Goal: Transaction & Acquisition: Purchase product/service

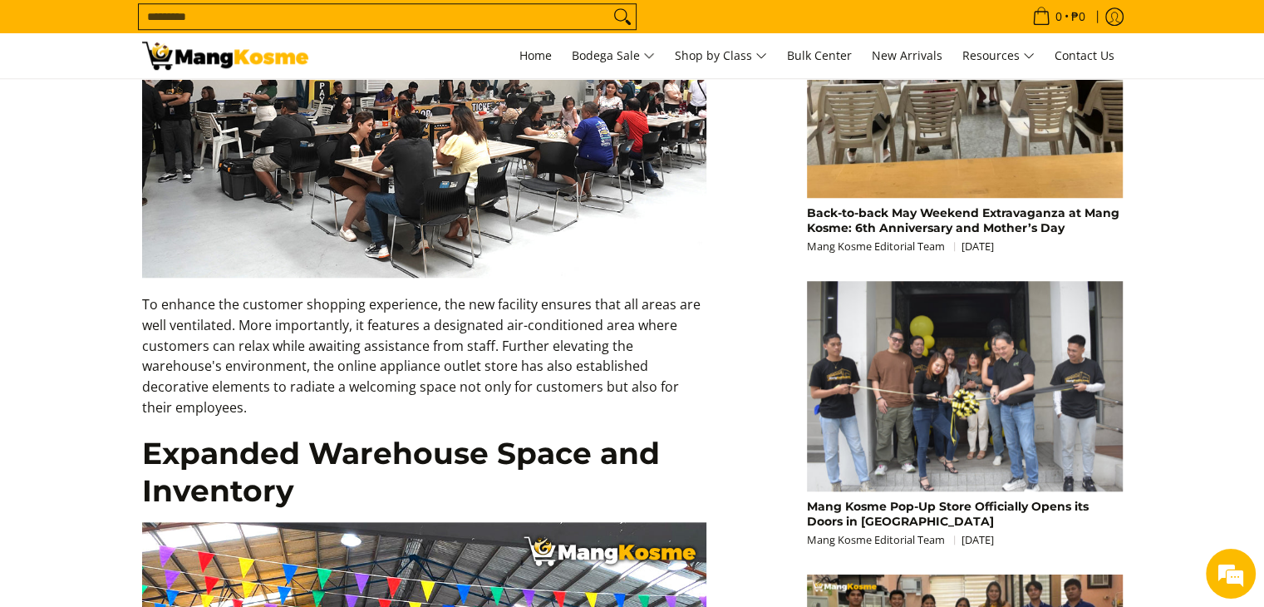
scroll to position [1496, 0]
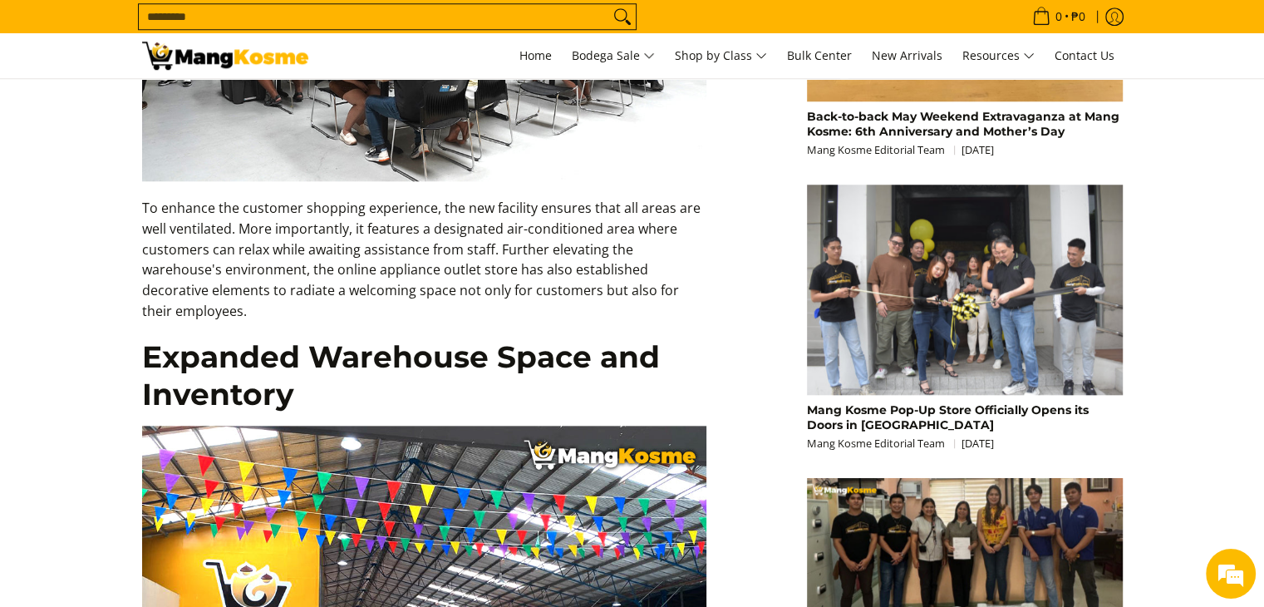
click at [400, 24] on input "Search..." at bounding box center [374, 16] width 470 height 25
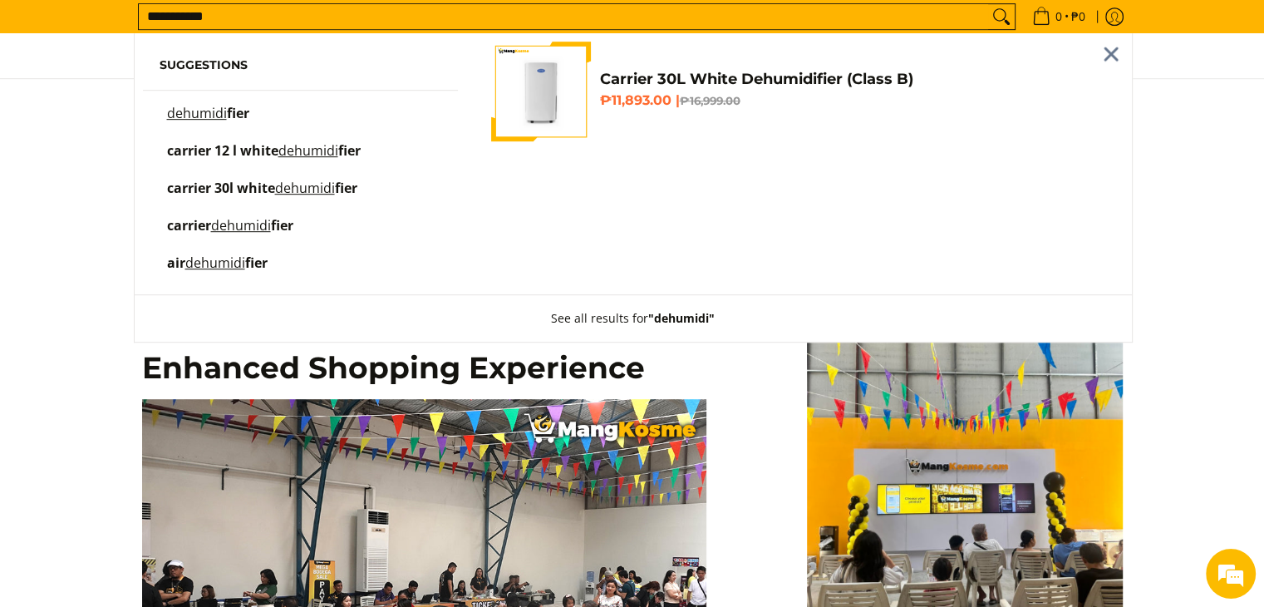
scroll to position [843, 0]
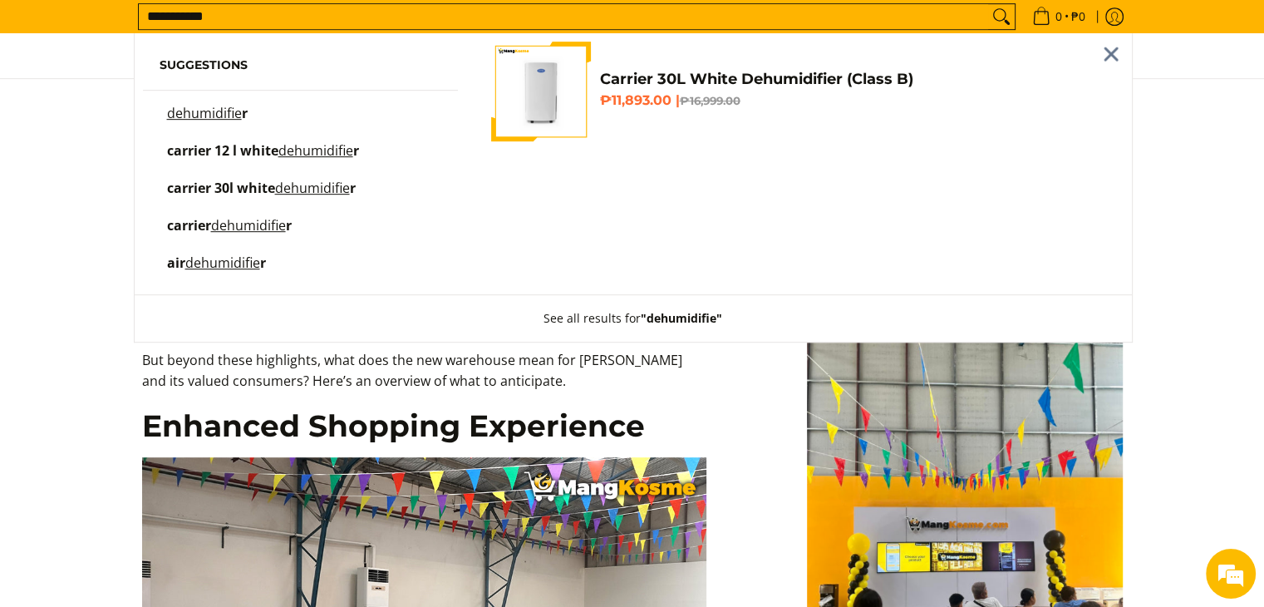
type input "**********"
click at [223, 116] on mark "dehumidifie" at bounding box center [204, 113] width 75 height 18
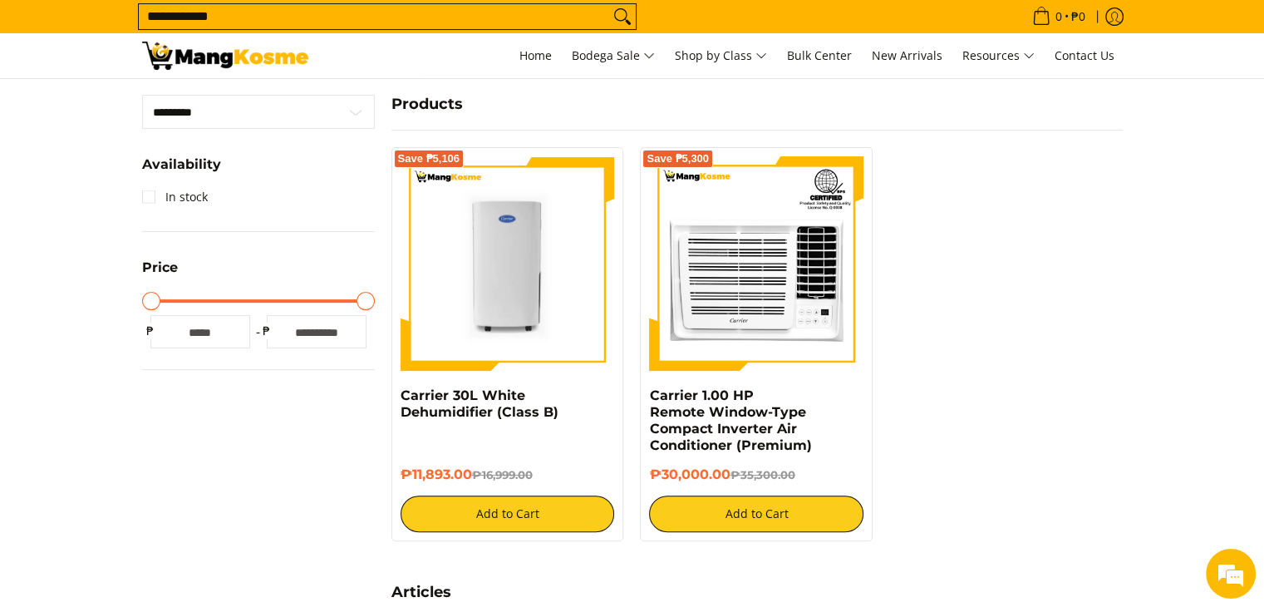
scroll to position [332, 0]
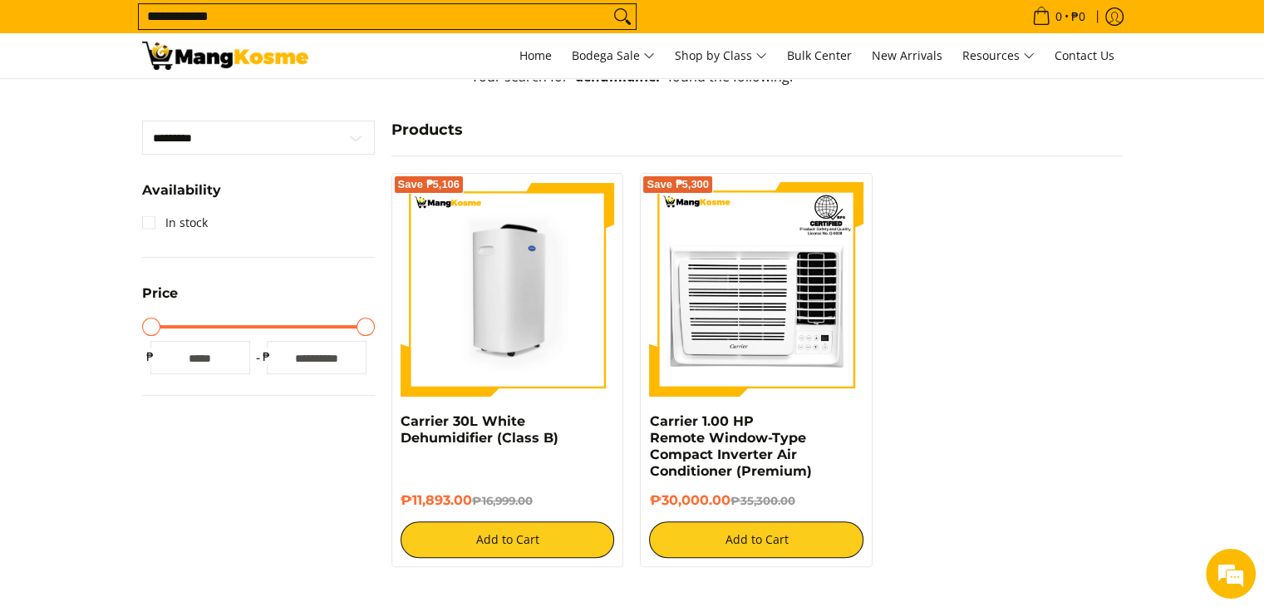
click at [522, 329] on img at bounding box center [508, 289] width 214 height 214
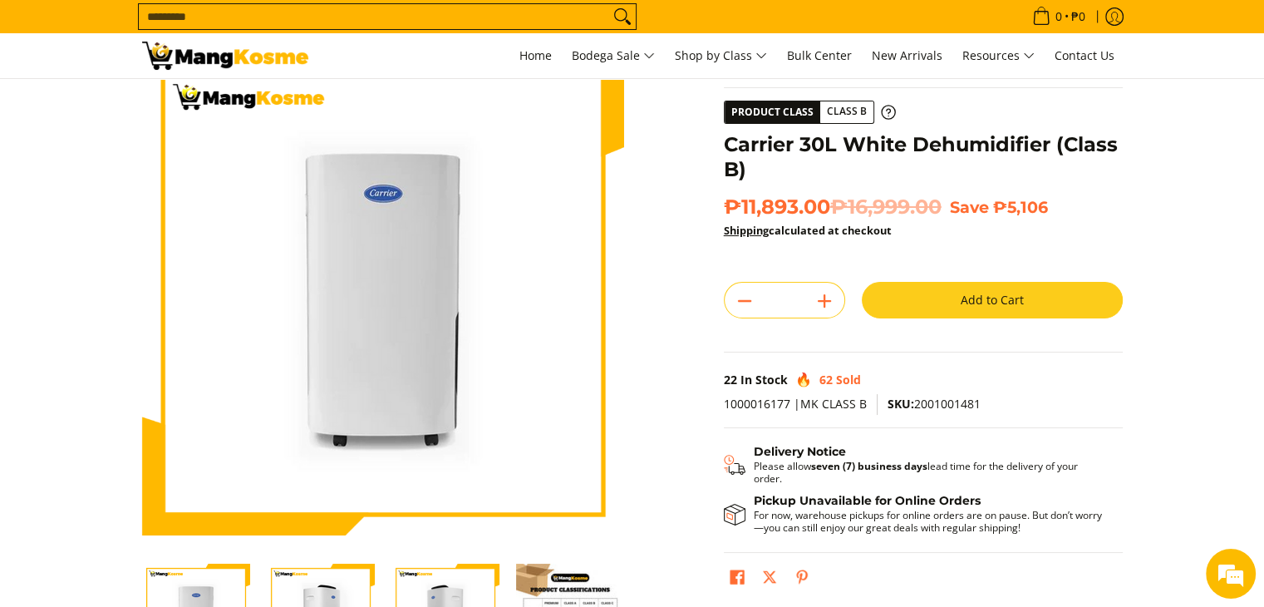
scroll to position [166, 0]
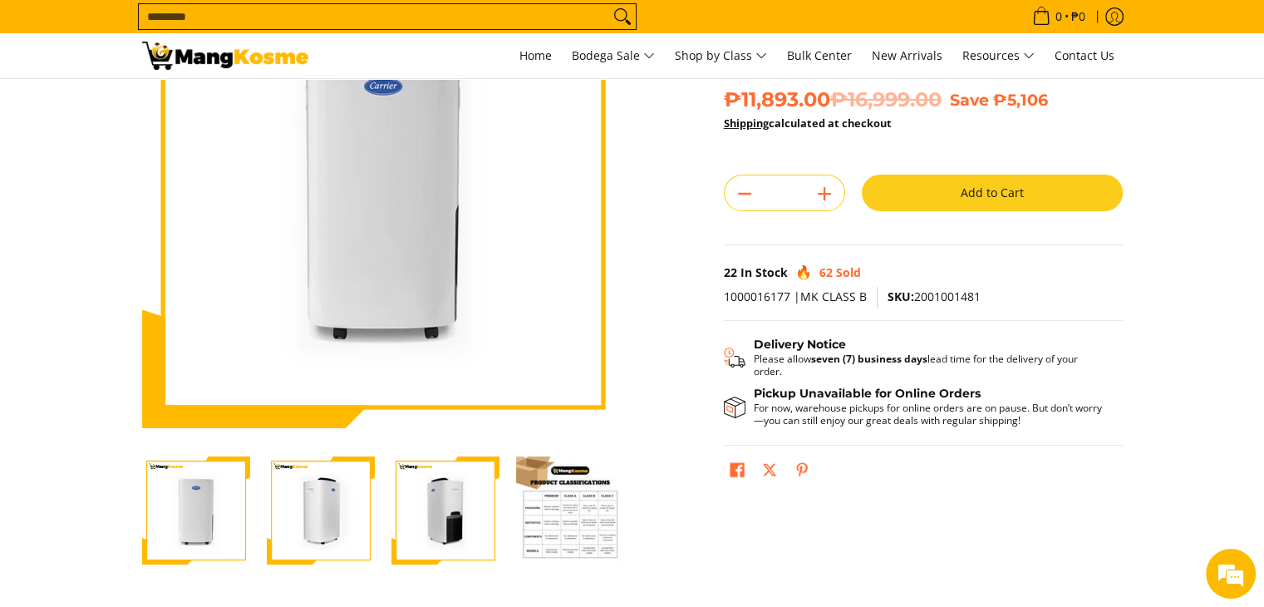
click at [573, 524] on img "Carrier 30L White Dehumidifier (Class B)-4" at bounding box center [570, 510] width 108 height 108
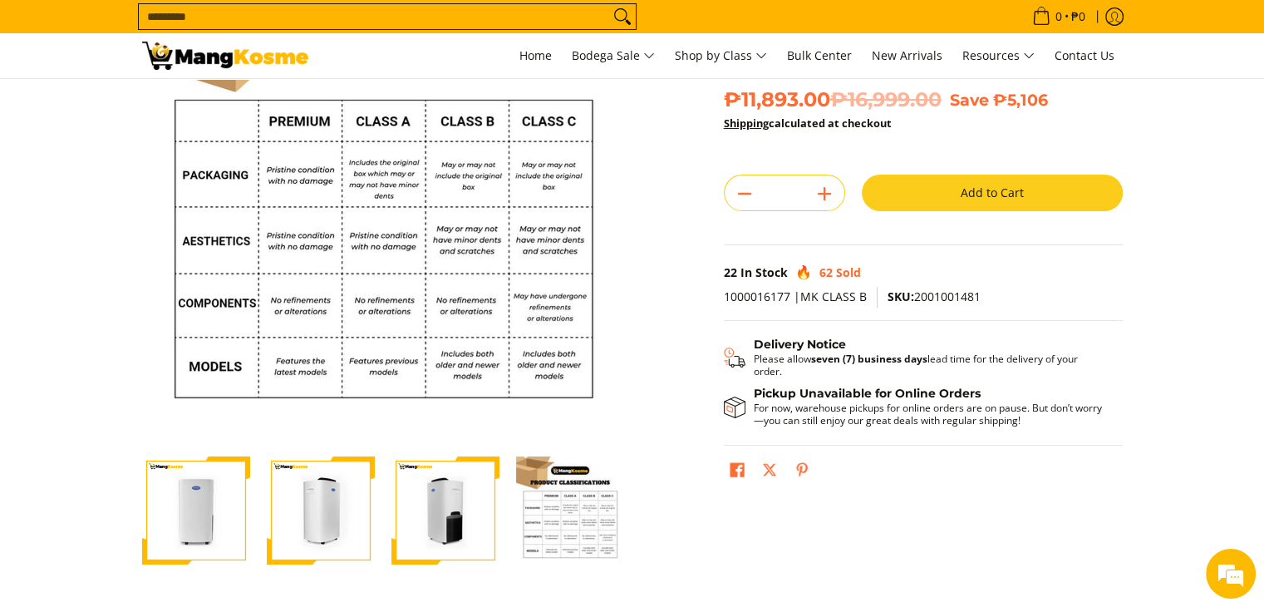
click at [203, 519] on img "Carrier 30L White Dehumidifier (Class B)-1" at bounding box center [196, 510] width 108 height 108
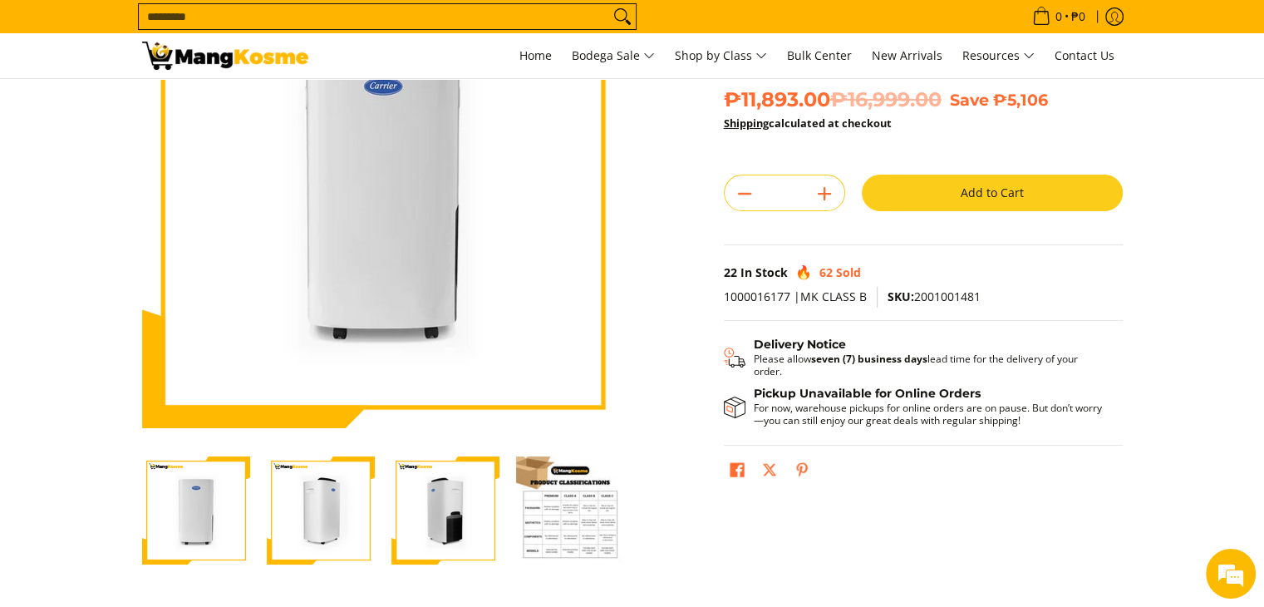
click at [313, 519] on img "Carrier 30L White Dehumidifier (Class B)-2" at bounding box center [321, 510] width 108 height 108
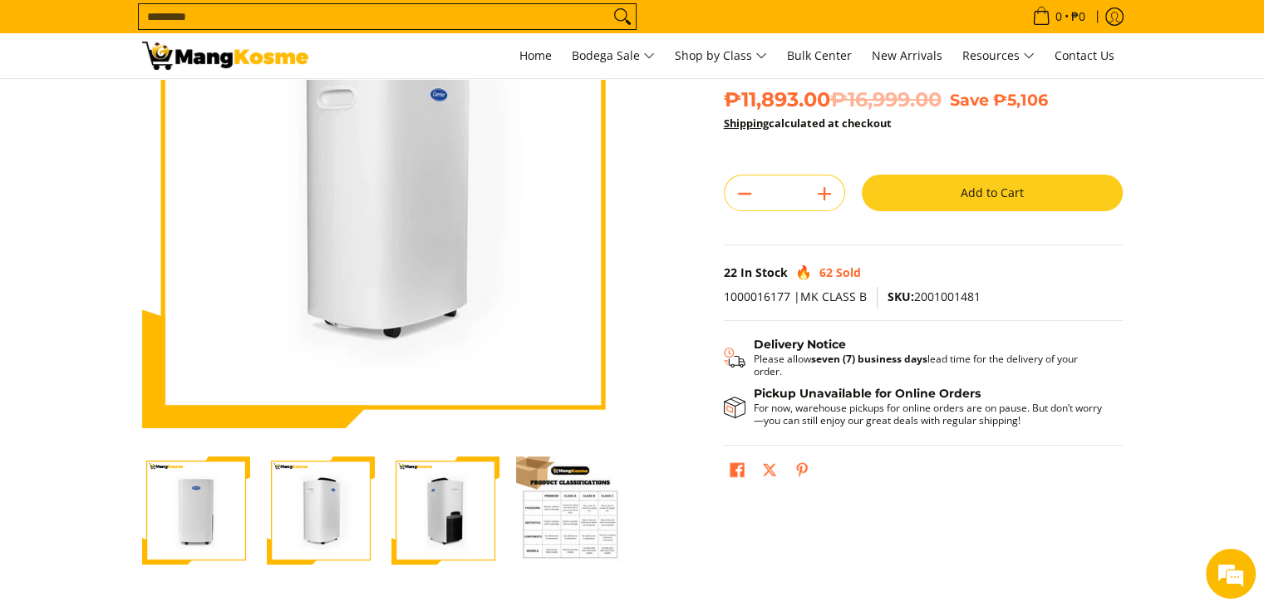
click at [419, 516] on img "Carrier 30L White Dehumidifier (Class B)-3" at bounding box center [445, 510] width 108 height 108
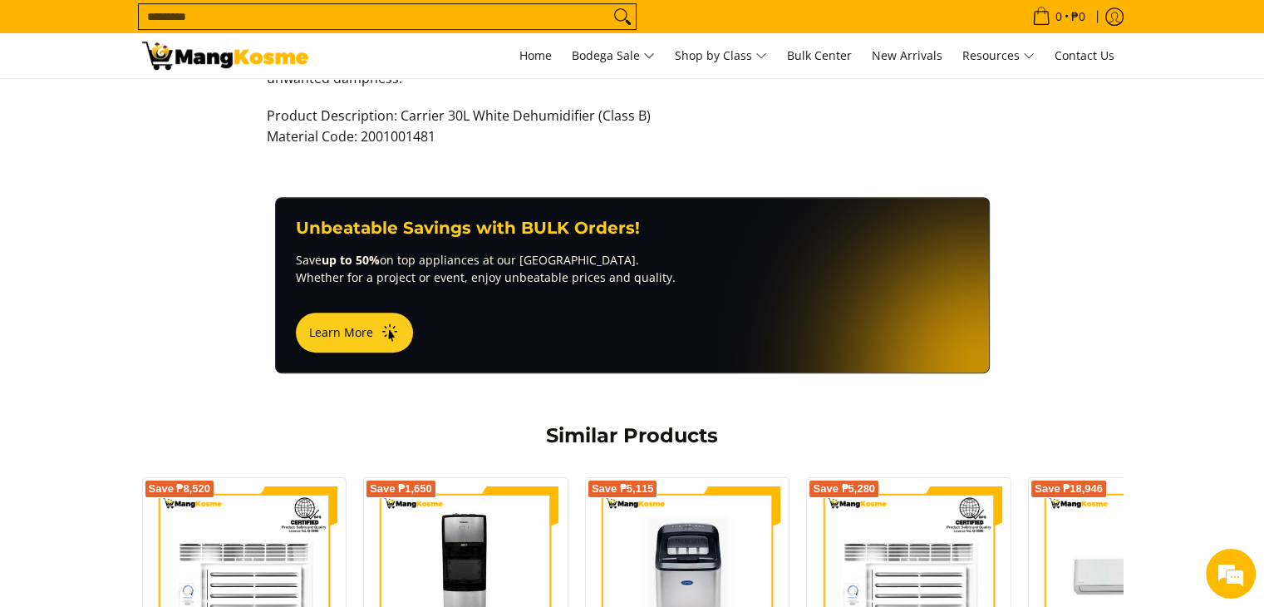
scroll to position [1247, 0]
